Goal: Transaction & Acquisition: Purchase product/service

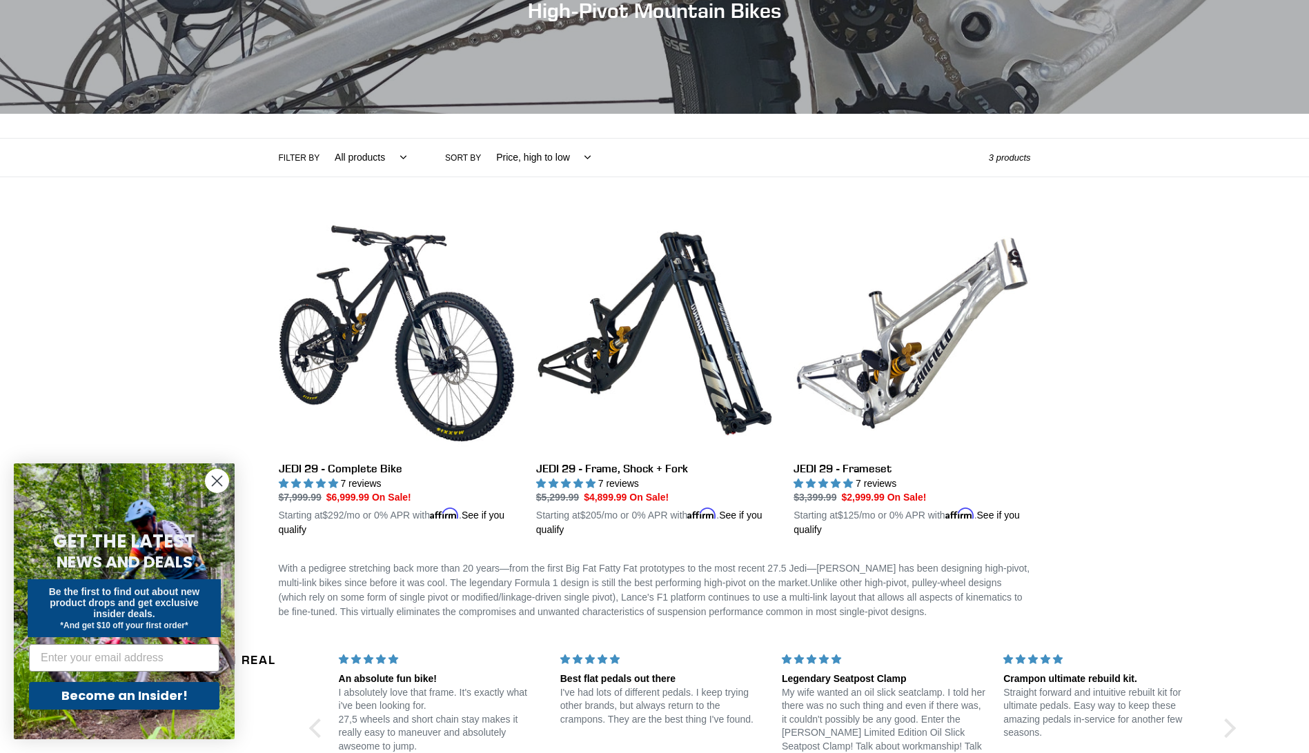
scroll to position [159, 0]
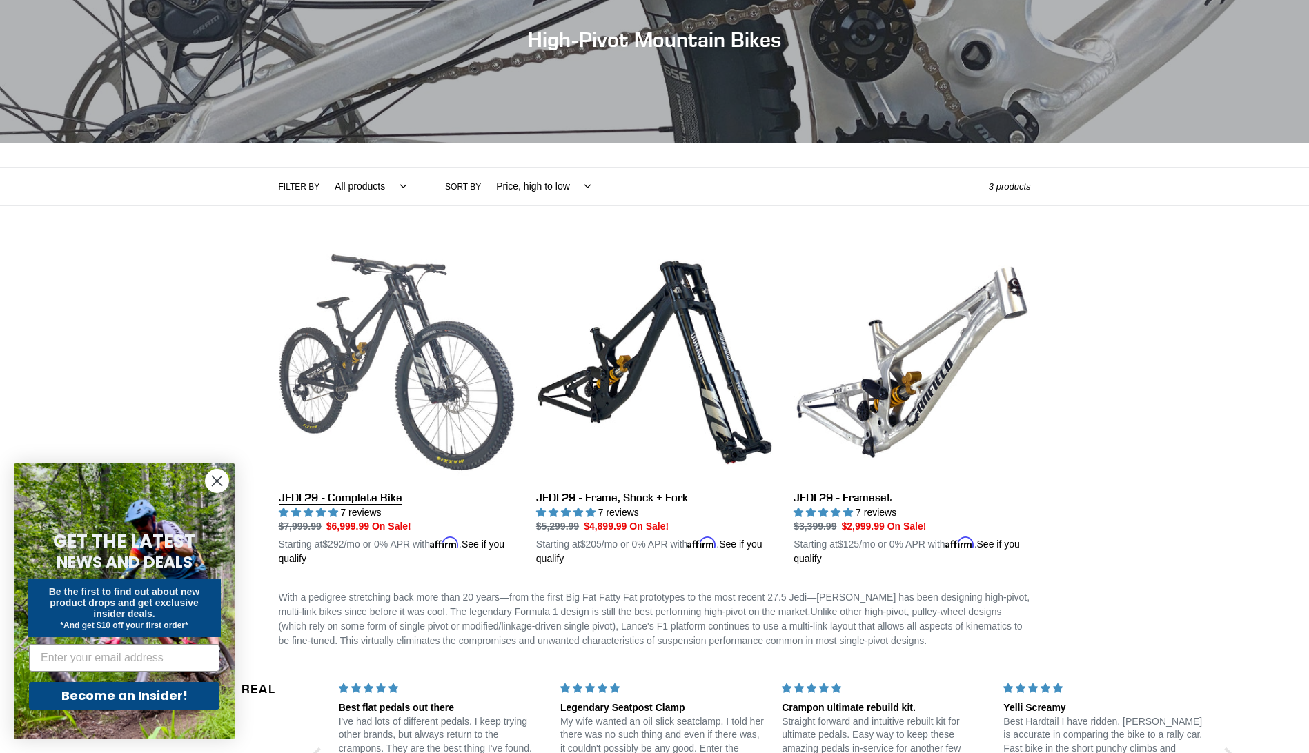
click at [346, 498] on link "JEDI 29 - Complete Bike" at bounding box center [397, 405] width 237 height 323
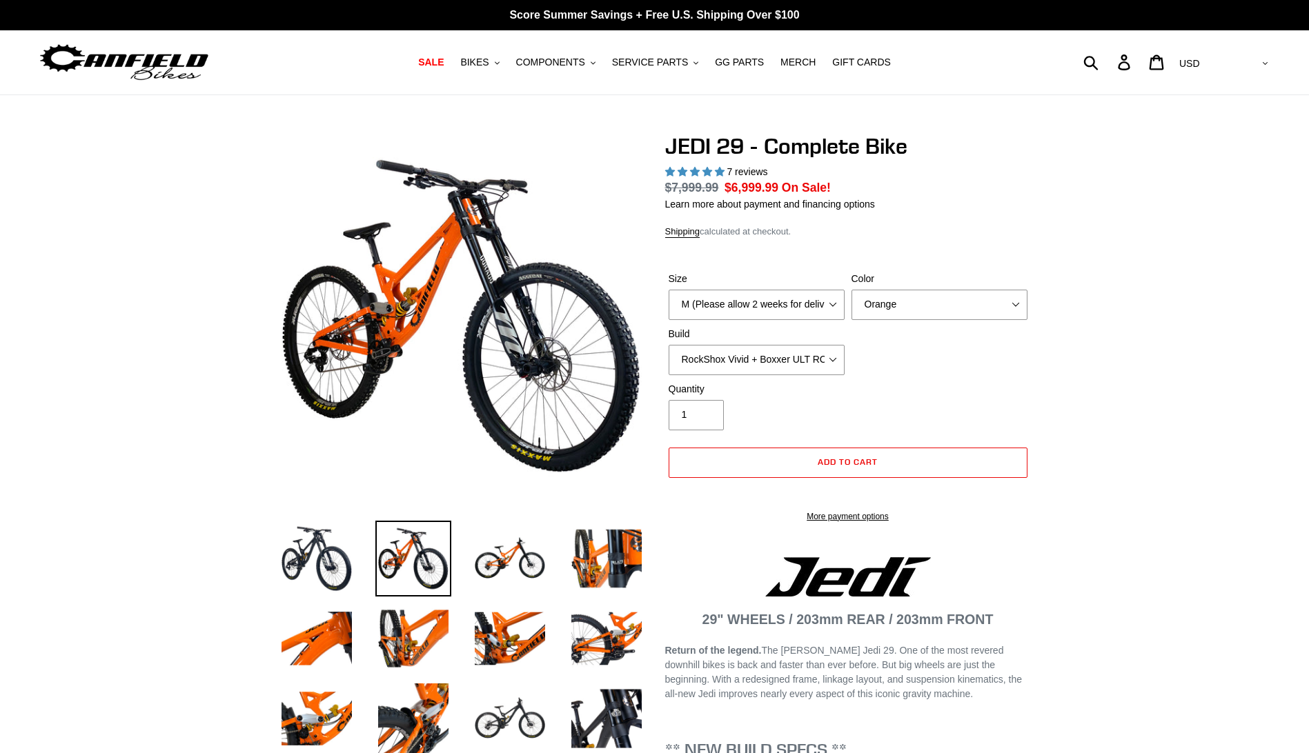
select select "highest-rating"
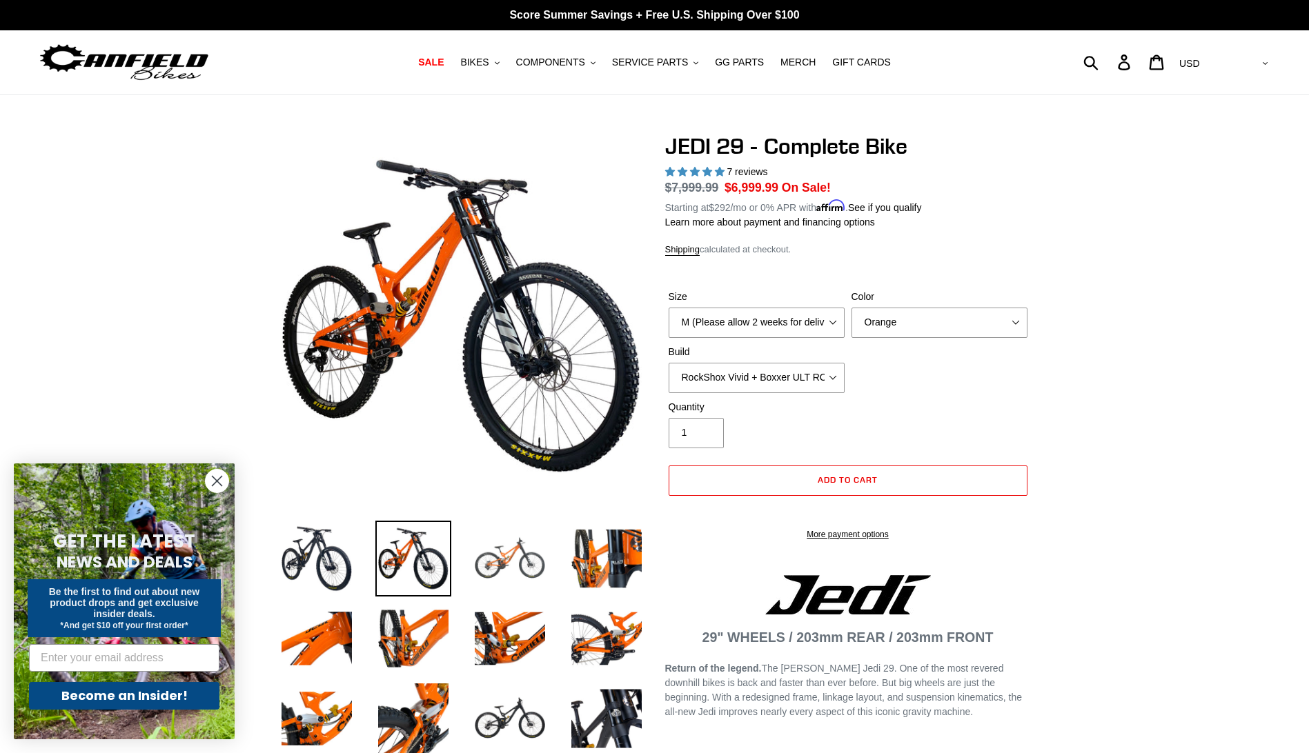
click at [529, 553] on img at bounding box center [510, 559] width 76 height 76
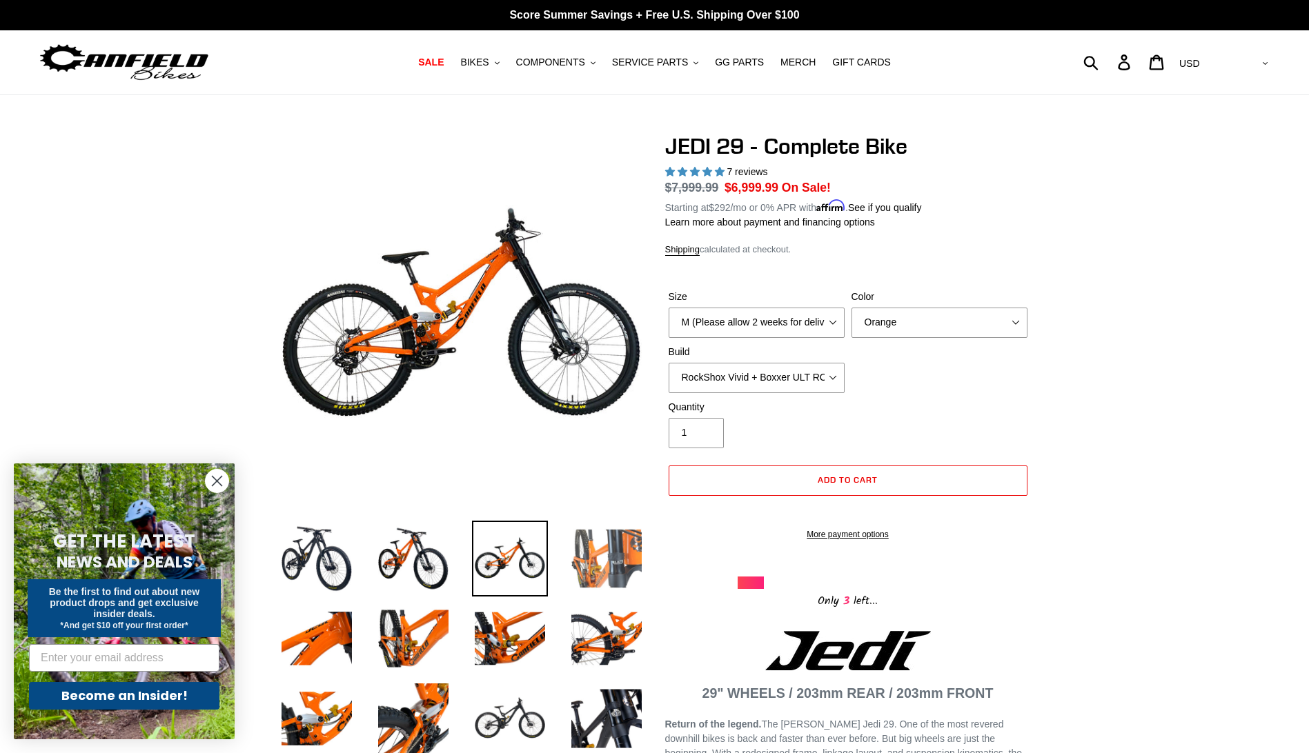
click at [610, 553] on img at bounding box center [607, 559] width 76 height 76
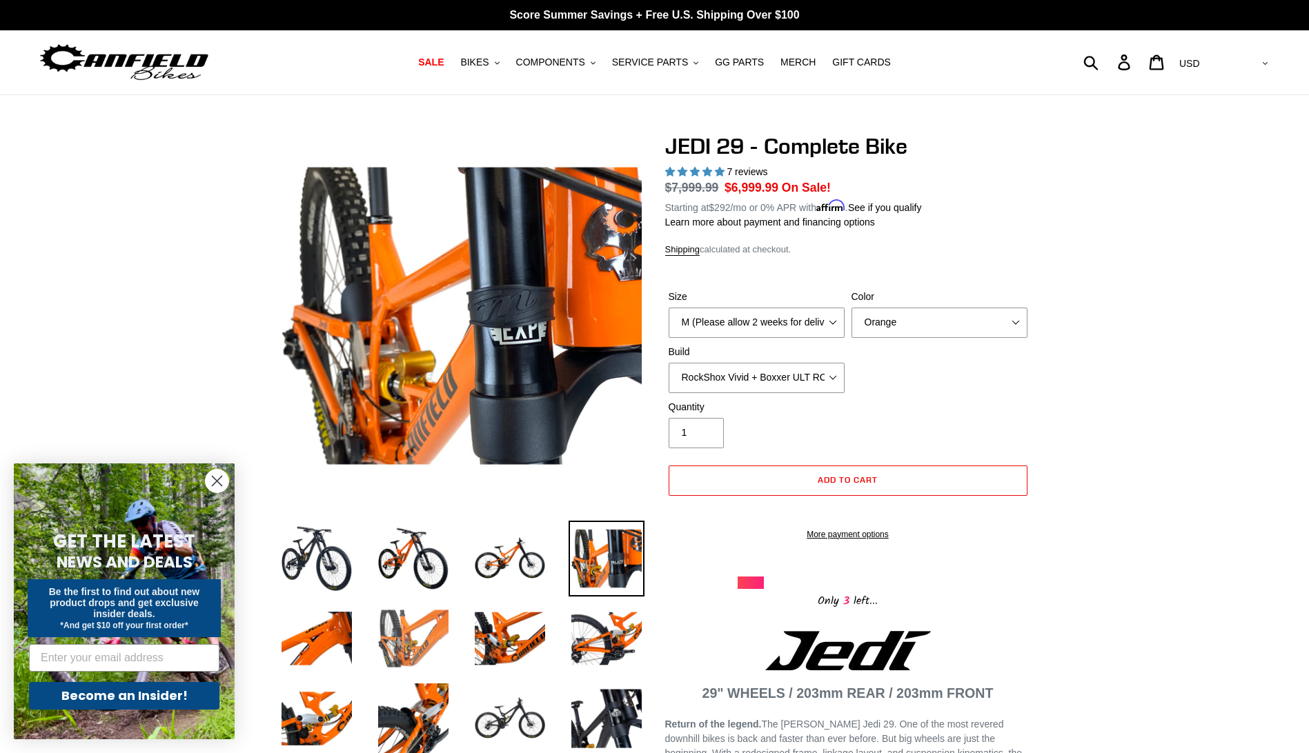
click at [407, 632] on img at bounding box center [413, 639] width 76 height 76
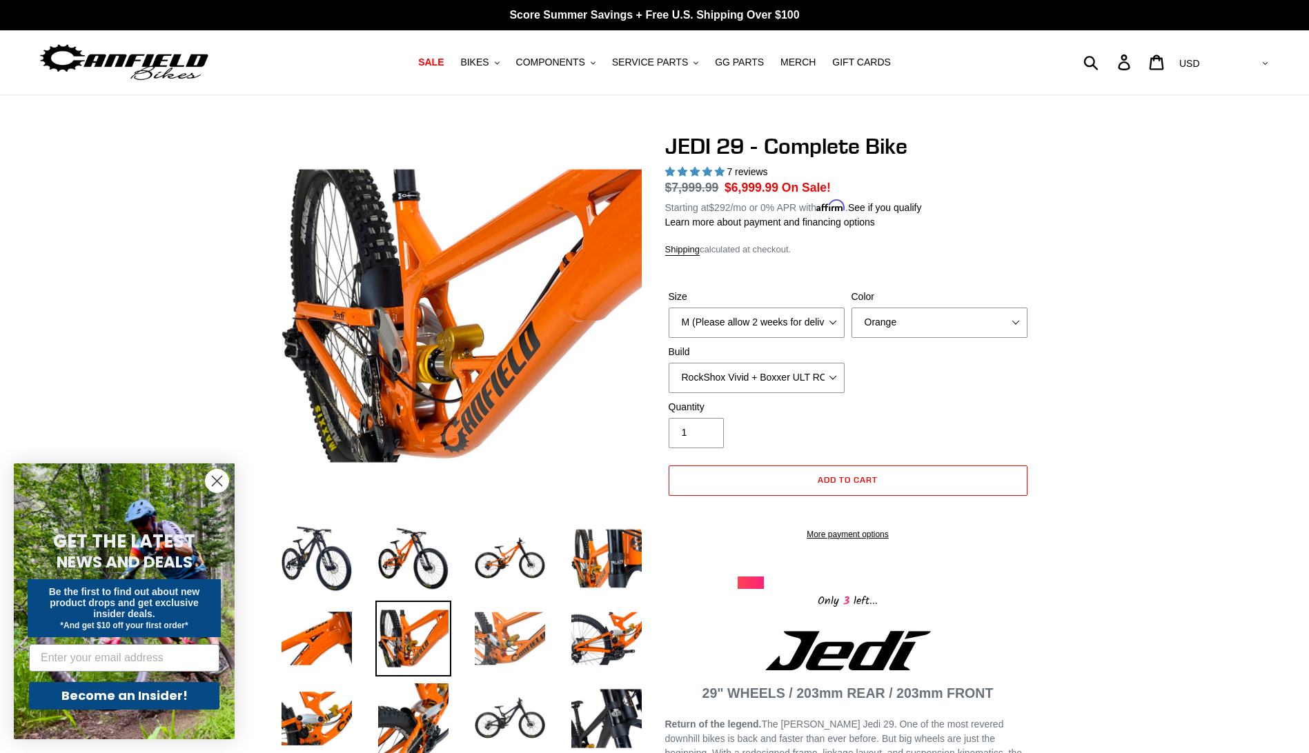
click at [514, 636] on img at bounding box center [510, 639] width 76 height 76
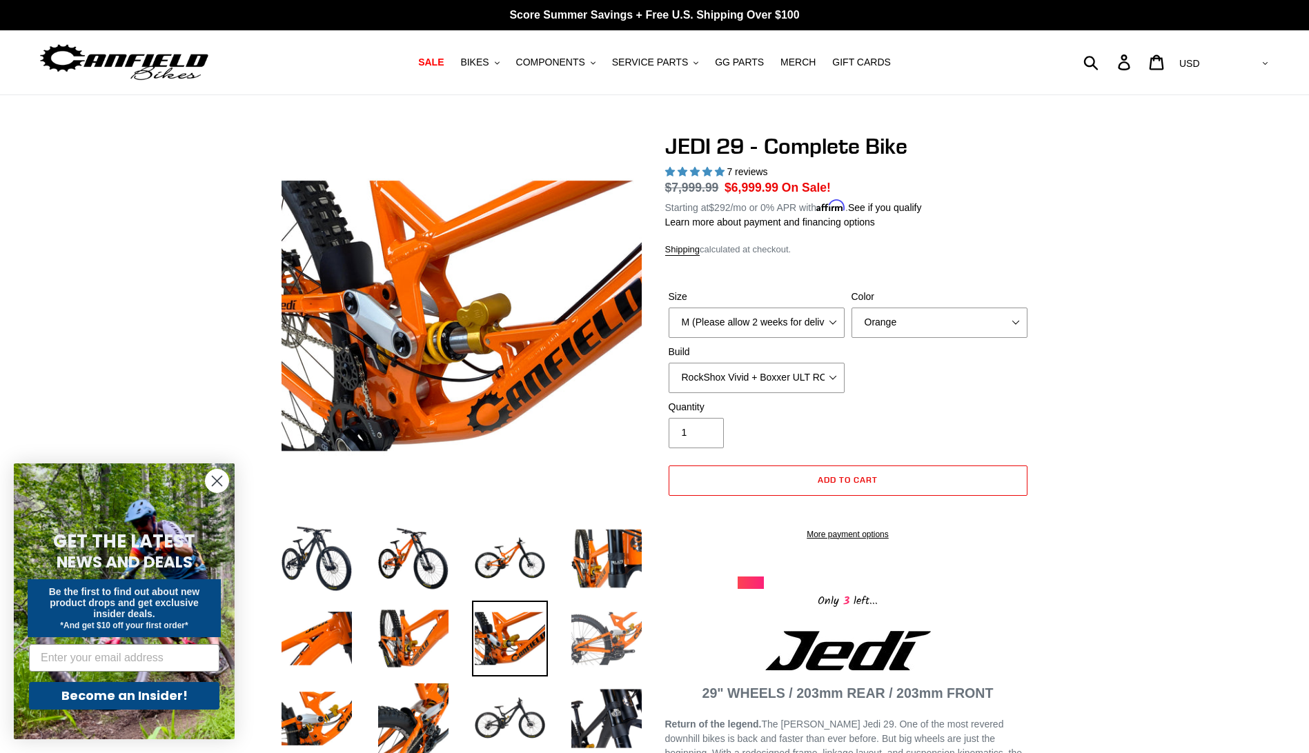
click at [613, 627] on img at bounding box center [607, 639] width 76 height 76
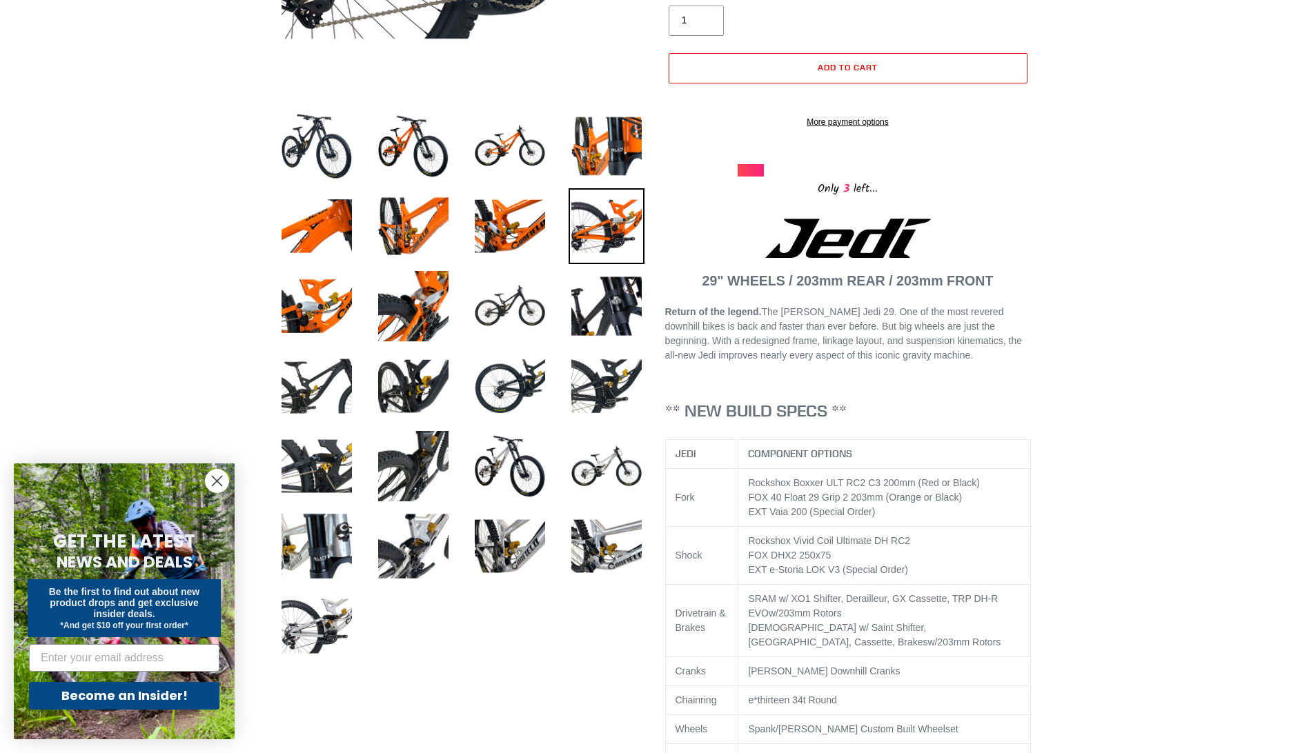
scroll to position [414, 0]
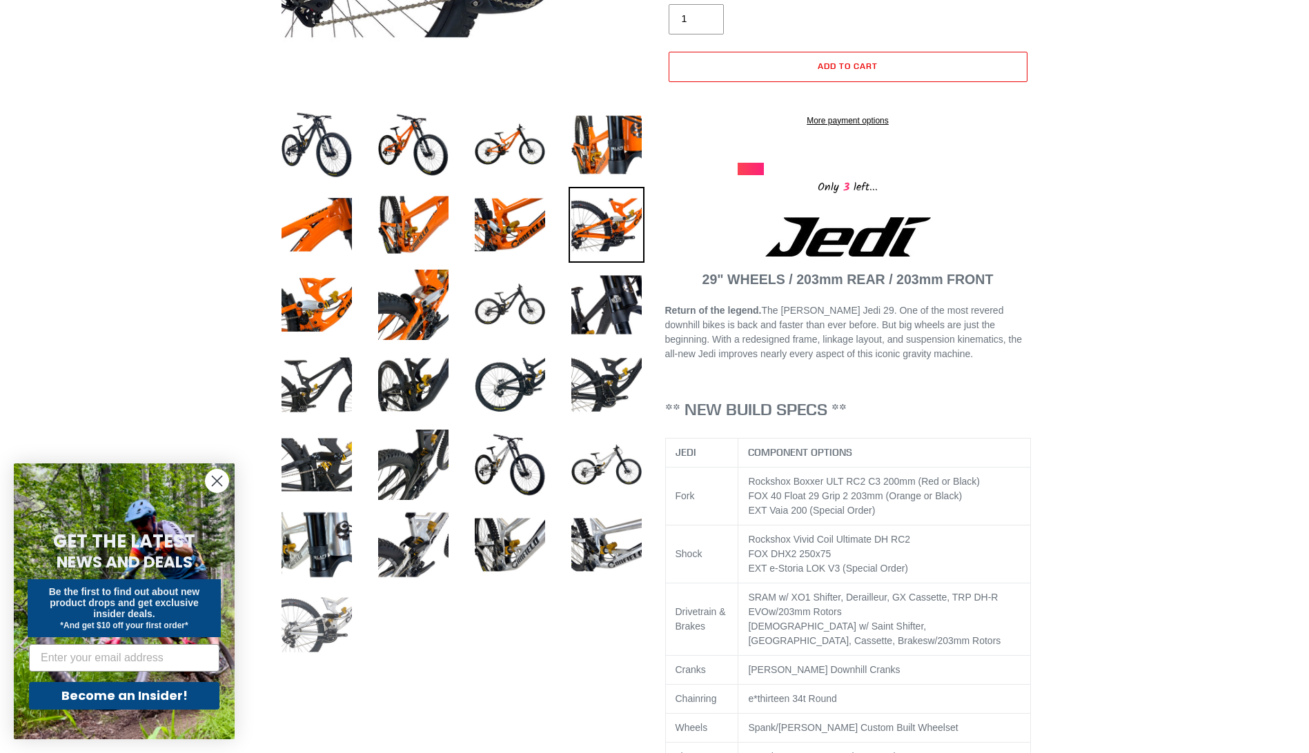
click at [308, 631] on img at bounding box center [317, 625] width 76 height 76
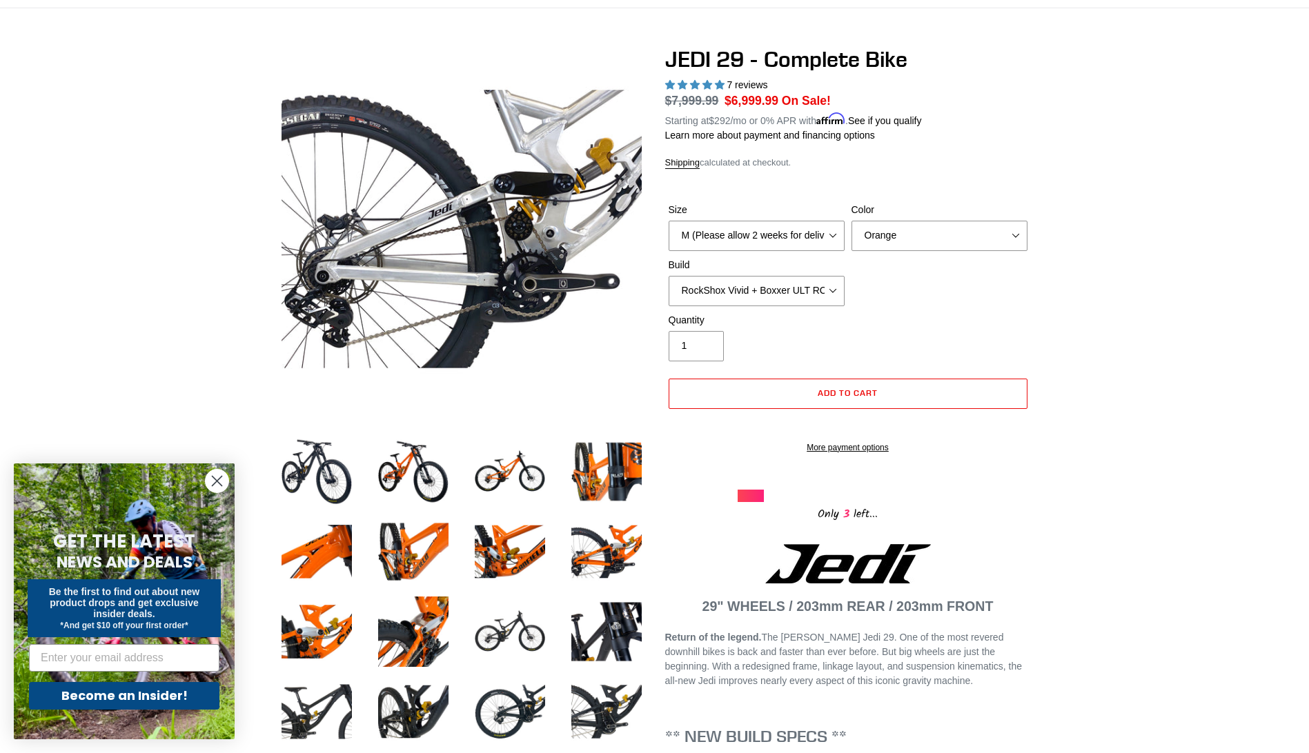
scroll to position [69, 0]
